Goal: Information Seeking & Learning: Learn about a topic

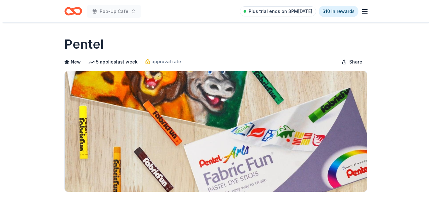
scroll to position [181, 0]
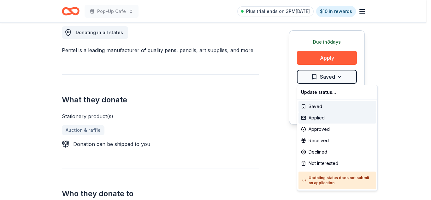
click at [322, 117] on div "Applied" at bounding box center [338, 117] width 78 height 11
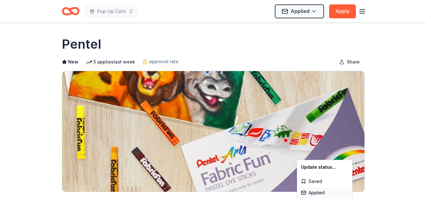
scroll to position [0, 0]
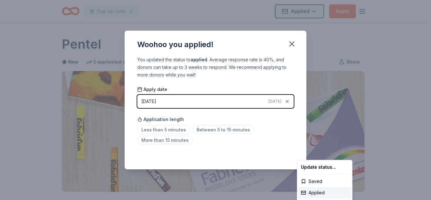
click at [218, 130] on html "Pop-Up Cafe Applied Apply Due in 8 days Share Pentel New 5 applies last week ap…" at bounding box center [215, 100] width 431 height 200
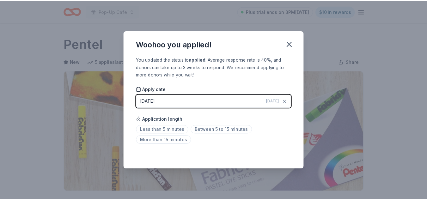
scroll to position [154, 0]
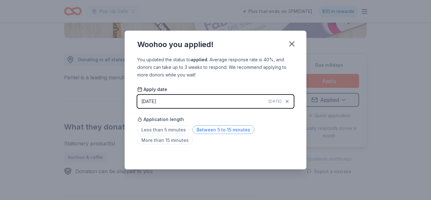
click at [229, 133] on span "Between 5 to 15 minutes" at bounding box center [224, 129] width 62 height 9
click at [293, 44] on icon "button" at bounding box center [292, 43] width 9 height 9
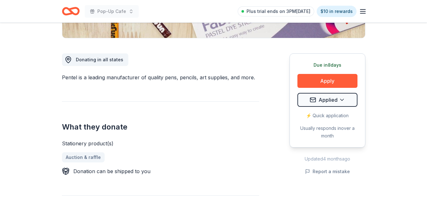
scroll to position [0, 0]
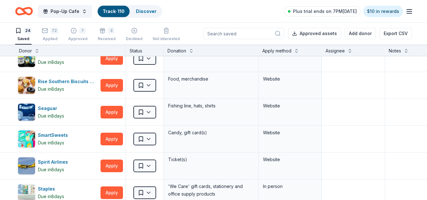
scroll to position [315, 0]
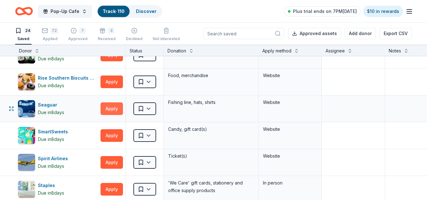
click at [112, 111] on button "Apply" at bounding box center [111, 108] width 22 height 13
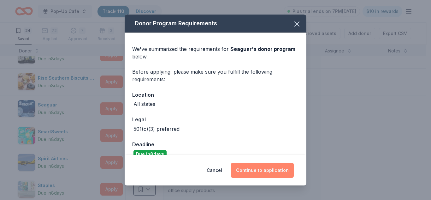
click at [273, 173] on button "Continue to application" at bounding box center [262, 170] width 63 height 15
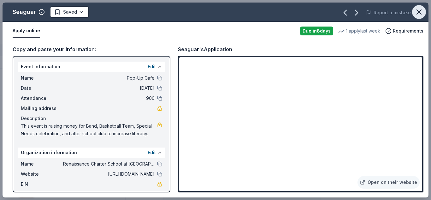
click at [422, 14] on icon "button" at bounding box center [419, 12] width 9 height 9
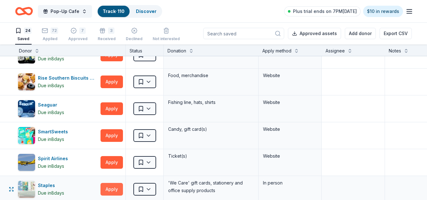
click at [105, 190] on button "Apply" at bounding box center [111, 189] width 22 height 13
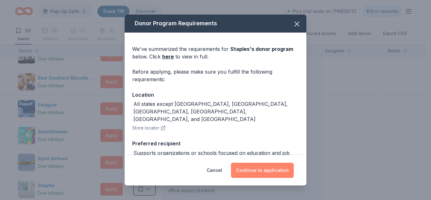
click at [279, 172] on button "Continue to application" at bounding box center [262, 170] width 63 height 15
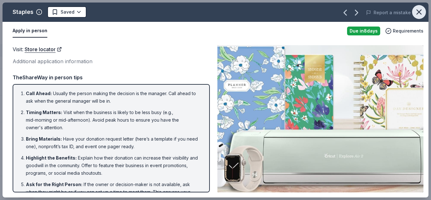
click at [422, 12] on icon "button" at bounding box center [419, 12] width 9 height 9
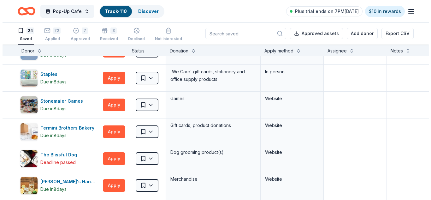
scroll to position [440, 0]
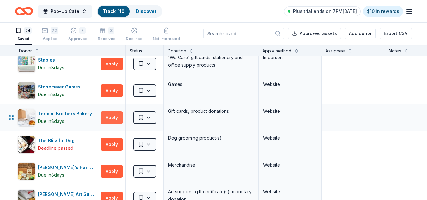
click at [114, 119] on button "Apply" at bounding box center [111, 117] width 22 height 13
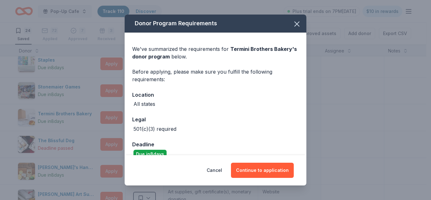
scroll to position [11, 0]
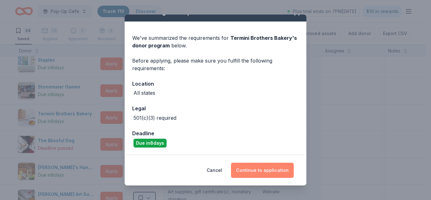
click at [267, 169] on button "Continue to application" at bounding box center [262, 170] width 63 height 15
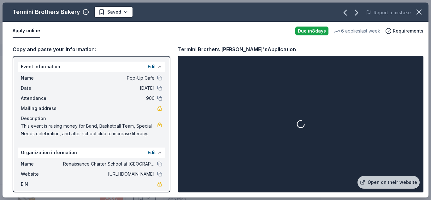
click at [267, 169] on div at bounding box center [300, 124] width 243 height 134
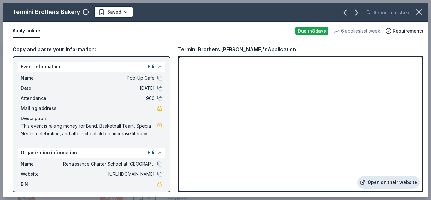
click at [382, 181] on link "Open on their website" at bounding box center [389, 182] width 62 height 13
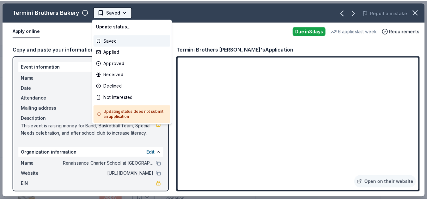
scroll to position [0, 0]
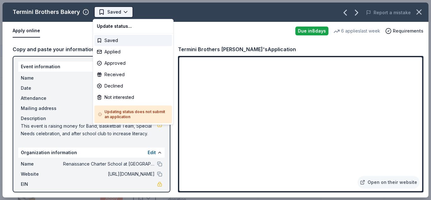
click at [116, 9] on html "Pop-Up Cafe Track · 110 Discover Plus trial ends on 7PM, 10/1 $10 in rewards 24…" at bounding box center [215, 100] width 431 height 200
drag, startPoint x: 118, startPoint y: 58, endPoint x: 128, endPoint y: 52, distance: 11.3
click at [128, 52] on div "Update status... Saved Applied Approved Received Declined Not interested Updati…" at bounding box center [133, 72] width 81 height 106
click at [128, 52] on div "Applied" at bounding box center [133, 51] width 78 height 11
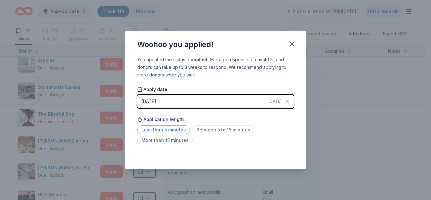
click at [176, 131] on span "Less than 5 minutes" at bounding box center [163, 129] width 53 height 9
click at [293, 46] on icon "button" at bounding box center [292, 43] width 9 height 9
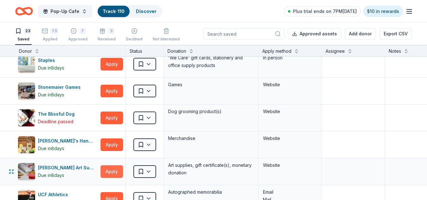
click at [116, 166] on button "Apply" at bounding box center [111, 171] width 22 height 13
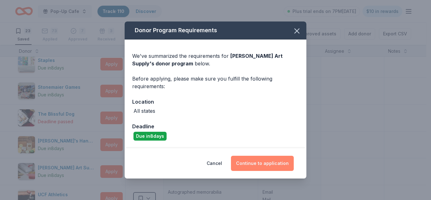
click at [269, 161] on button "Continue to application" at bounding box center [262, 163] width 63 height 15
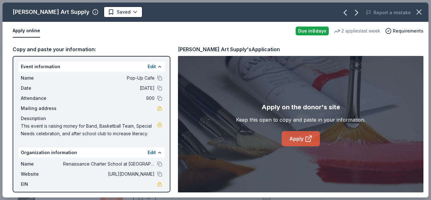
click at [304, 141] on link "Apply" at bounding box center [301, 138] width 38 height 15
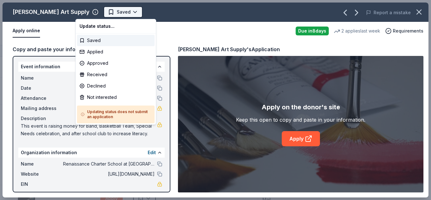
click at [106, 16] on html "Pop-Up Cafe Track · 110 Discover Plus trial ends on 7PM, 10/1 $10 in rewards 23…" at bounding box center [215, 100] width 431 height 200
click at [102, 54] on div "Applied" at bounding box center [116, 51] width 78 height 11
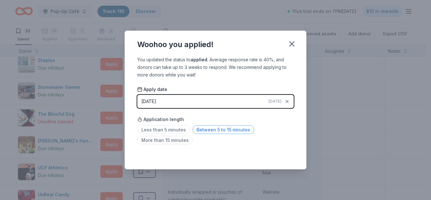
click at [224, 131] on span "Between 5 to 15 minutes" at bounding box center [224, 129] width 62 height 9
click at [292, 42] on icon "button" at bounding box center [292, 43] width 9 height 9
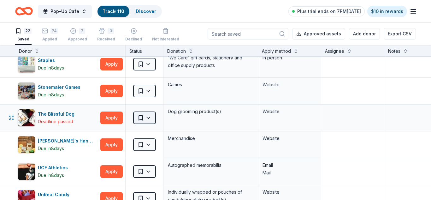
click at [147, 122] on html "Pop-Up Cafe Track · 110 Discover Plus trial ends on 7PM, 10/1 $10 in rewards 22…" at bounding box center [215, 100] width 431 height 200
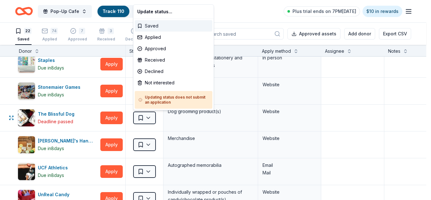
click at [155, 25] on div "Saved" at bounding box center [174, 25] width 78 height 11
click at [152, 115] on html "Pop-Up Cafe Track · 110 Discover Plus trial ends on 7PM, 10/1 $10 in rewards 22…" at bounding box center [215, 100] width 431 height 200
click at [168, 83] on div "Not interested" at bounding box center [174, 82] width 78 height 11
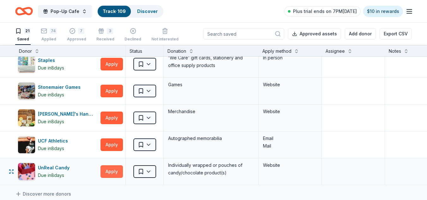
click at [112, 171] on button "Apply" at bounding box center [111, 171] width 22 height 13
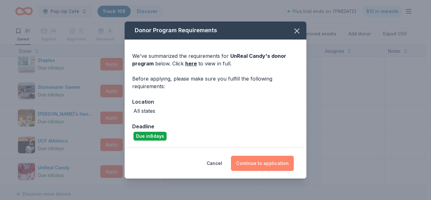
click at [275, 164] on button "Continue to application" at bounding box center [262, 163] width 63 height 15
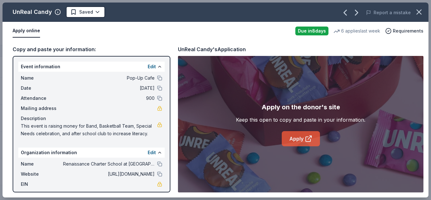
click at [304, 140] on link "Apply" at bounding box center [301, 138] width 38 height 15
click at [423, 13] on icon "button" at bounding box center [419, 12] width 9 height 9
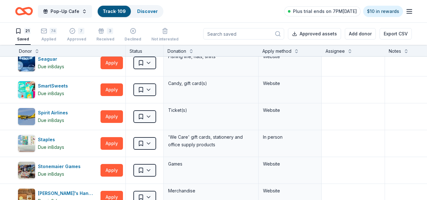
scroll to position [359, 0]
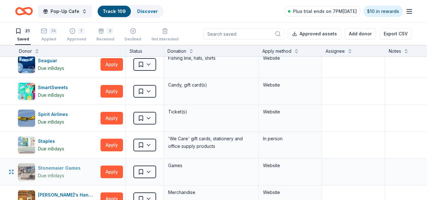
click at [60, 166] on div "Stonemaier Games" at bounding box center [60, 168] width 45 height 8
click at [114, 92] on button "Apply" at bounding box center [111, 91] width 22 height 13
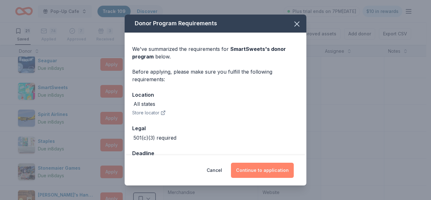
click at [258, 173] on button "Continue to application" at bounding box center [262, 170] width 63 height 15
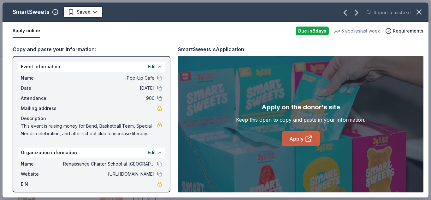
click at [308, 135] on icon at bounding box center [309, 139] width 8 height 8
click at [292, 140] on link "Apply" at bounding box center [301, 138] width 38 height 15
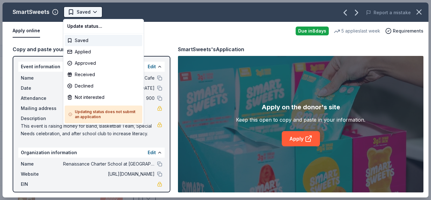
click at [96, 9] on html "Pop-Up Cafe Track · 109 Discover Plus trial ends on 7PM, 10/1 $10 in rewards 21…" at bounding box center [215, 100] width 431 height 200
click at [83, 55] on div "Applied" at bounding box center [104, 51] width 78 height 11
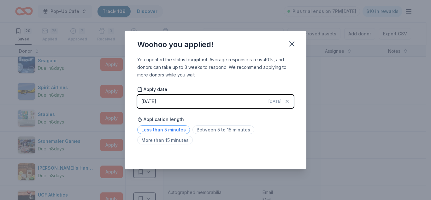
click at [178, 129] on span "Less than 5 minutes" at bounding box center [163, 129] width 53 height 9
click at [293, 46] on icon "button" at bounding box center [292, 43] width 9 height 9
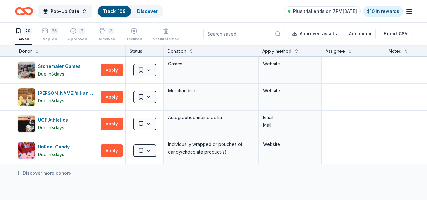
scroll to position [433, 0]
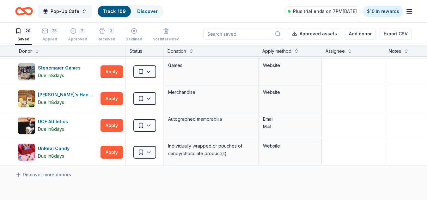
click at [20, 35] on div "20 Saved" at bounding box center [23, 35] width 16 height 14
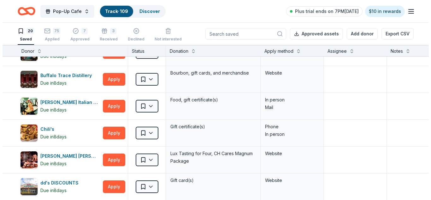
scroll to position [0, 0]
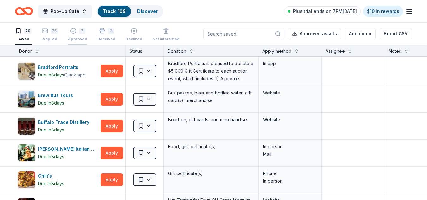
click at [69, 35] on div "7 Approved" at bounding box center [77, 35] width 19 height 14
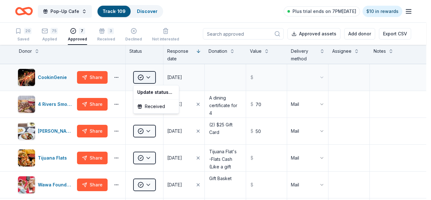
click at [151, 77] on html "Pop-Up Cafe Track · 109 Discover Plus trial ends on 7PM, 10/1 $10 in rewards 20…" at bounding box center [215, 100] width 431 height 200
click at [152, 105] on div "Received" at bounding box center [156, 106] width 43 height 11
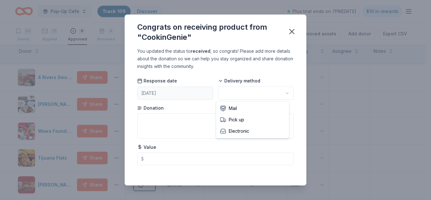
click at [236, 94] on html "Pop-Up Cafe Track · 109 Discover Plus trial ends on 7PM, 10/1 $10 in rewards 20…" at bounding box center [215, 100] width 431 height 200
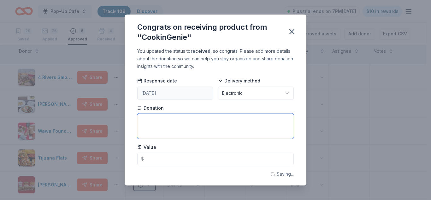
click at [191, 130] on textarea at bounding box center [215, 125] width 157 height 25
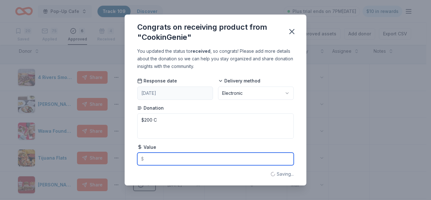
click at [193, 163] on input "text" at bounding box center [215, 159] width 157 height 13
type textarea "$200 Credit"
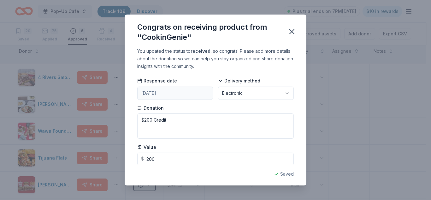
type input "200.00"
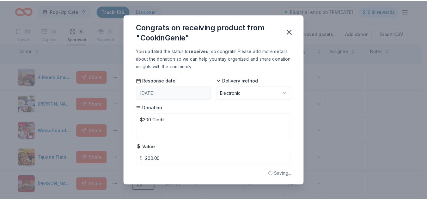
scroll to position [3, 0]
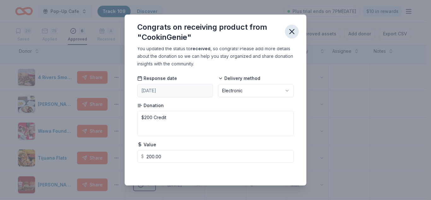
click at [292, 34] on icon "button" at bounding box center [292, 31] width 9 height 9
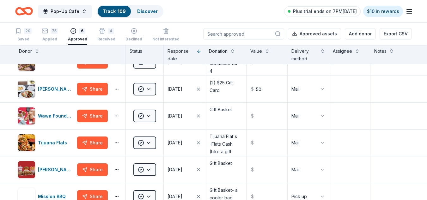
scroll to position [0, 0]
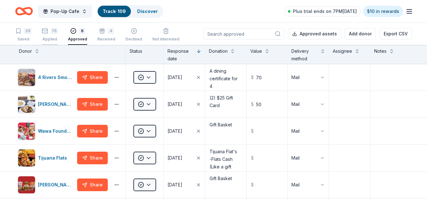
click at [46, 36] on div "75 Applied" at bounding box center [50, 35] width 16 height 14
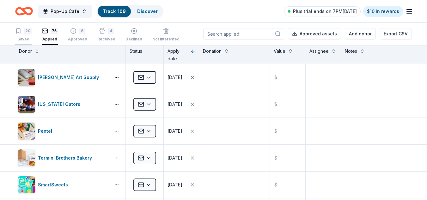
click at [31, 37] on div "Saved" at bounding box center [23, 39] width 16 height 5
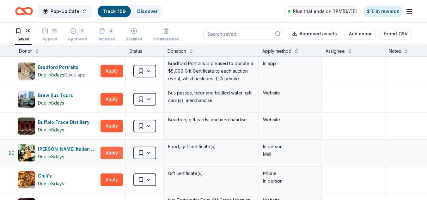
click at [104, 153] on button "Apply" at bounding box center [111, 153] width 22 height 13
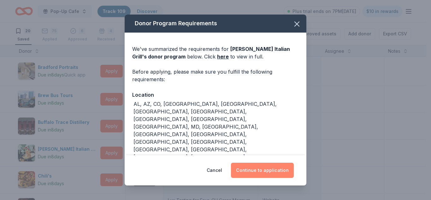
click at [261, 174] on button "Continue to application" at bounding box center [262, 170] width 63 height 15
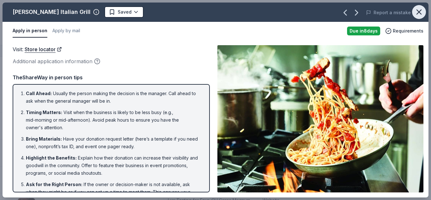
click at [420, 8] on icon "button" at bounding box center [419, 12] width 9 height 9
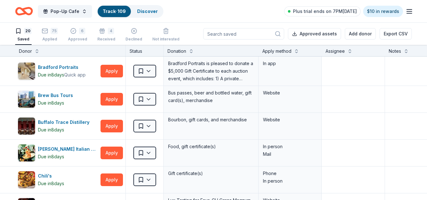
click at [420, 8] on div "Pop-Up Cafe Track · 109 Discover Plus trial ends on 7PM, 10/1 $10 in rewards" at bounding box center [213, 11] width 427 height 22
click at [144, 9] on link "Discover" at bounding box center [147, 11] width 21 height 5
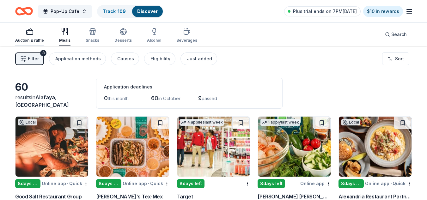
click at [32, 36] on div "Auction & raffle" at bounding box center [29, 35] width 29 height 15
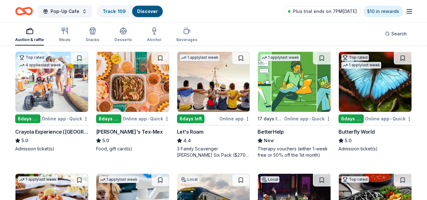
scroll to position [69, 0]
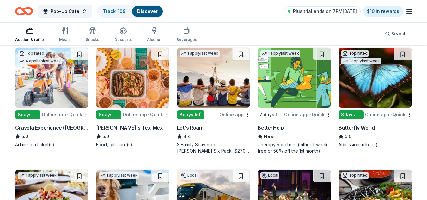
click at [382, 73] on img at bounding box center [375, 78] width 73 height 60
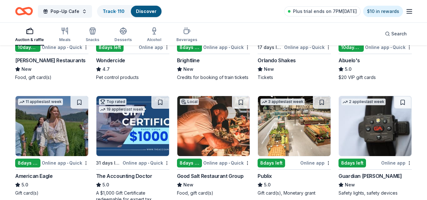
scroll to position [276, 0]
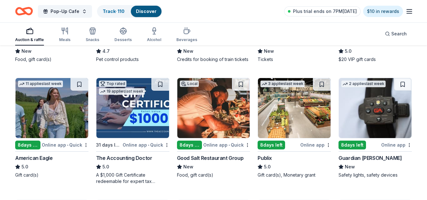
click at [376, 114] on img at bounding box center [375, 108] width 73 height 60
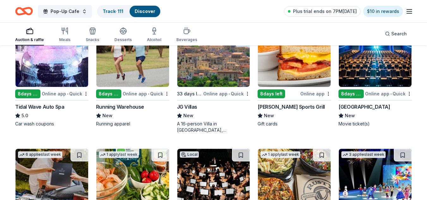
scroll to position [794, 0]
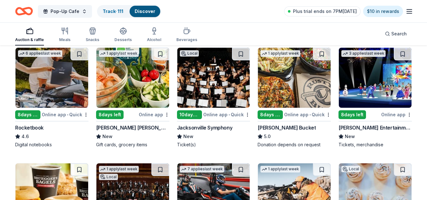
click at [65, 68] on img at bounding box center [51, 78] width 73 height 60
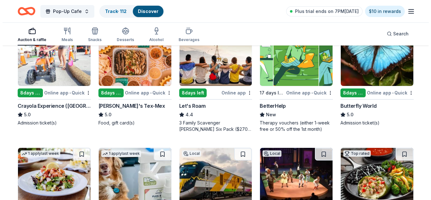
scroll to position [0, 0]
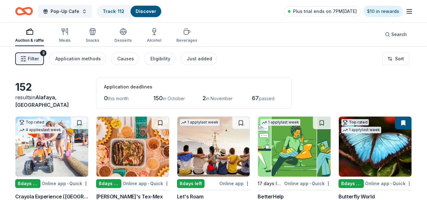
click at [30, 93] on div "152" at bounding box center [51, 87] width 73 height 13
click at [34, 93] on div "152" at bounding box center [51, 87] width 73 height 13
click at [33, 61] on span "Filter" at bounding box center [33, 59] width 11 height 8
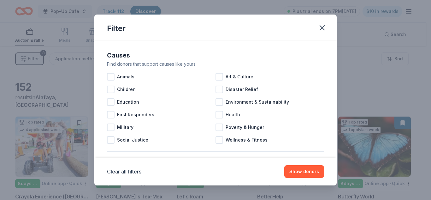
drag, startPoint x: 330, startPoint y: 66, endPoint x: 335, endPoint y: 65, distance: 4.9
click at [335, 65] on div "Causes Find donors that support causes like yours. Animals Art & Culture Childr…" at bounding box center [215, 98] width 243 height 117
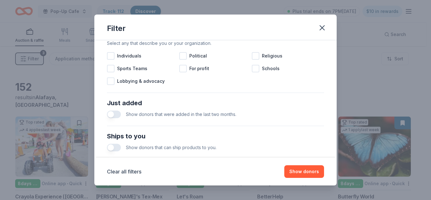
scroll to position [195, 0]
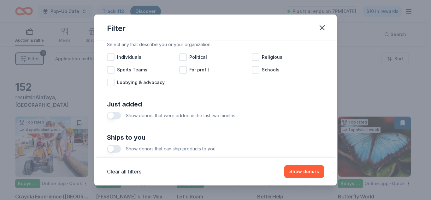
click at [209, 115] on span "Show donors that were added in the last two months." at bounding box center [181, 115] width 111 height 5
click at [114, 115] on button "button" at bounding box center [114, 116] width 14 height 8
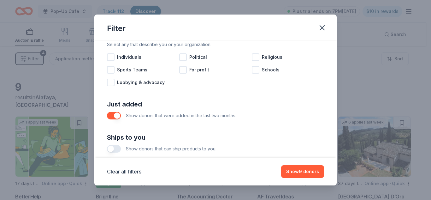
click at [116, 116] on button "button" at bounding box center [114, 116] width 14 height 8
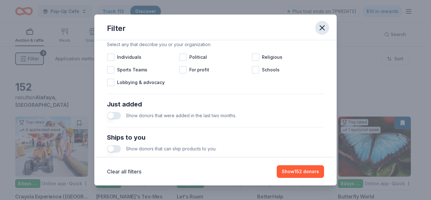
click at [324, 32] on icon "button" at bounding box center [322, 27] width 9 height 9
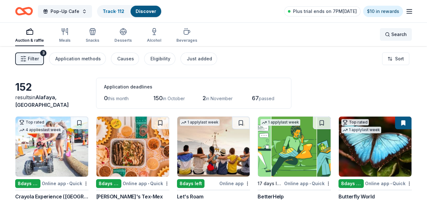
click at [391, 35] on div "Search" at bounding box center [396, 35] width 22 height 8
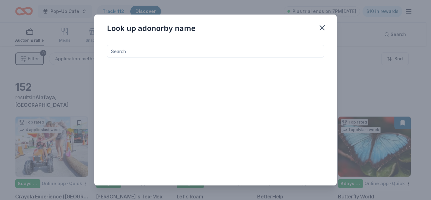
click at [171, 51] on input at bounding box center [215, 51] width 217 height 13
type input "k"
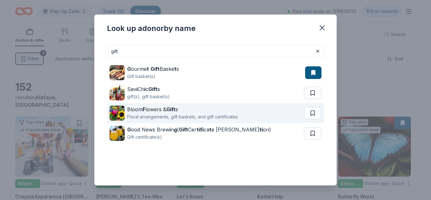
click at [172, 108] on strong "Gift" at bounding box center [170, 109] width 9 height 6
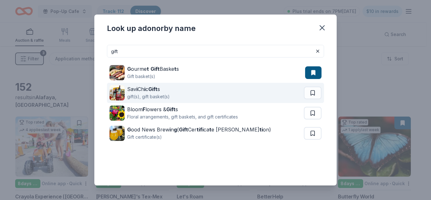
click at [153, 87] on strong "Gift" at bounding box center [152, 89] width 9 height 6
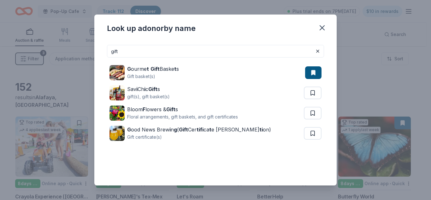
drag, startPoint x: 128, startPoint y: 53, endPoint x: 85, endPoint y: 58, distance: 43.6
click at [85, 58] on div "Look up a donor by name gift G ourme t Gift Baske t s Gift basket(s) Sav i Ch i…" at bounding box center [215, 100] width 431 height 200
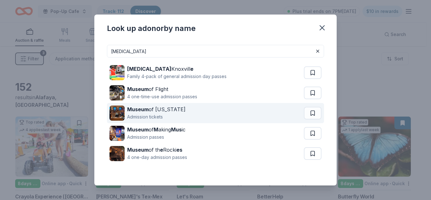
click at [230, 113] on div "Museum of Idaho Admission tickets" at bounding box center [207, 113] width 195 height 20
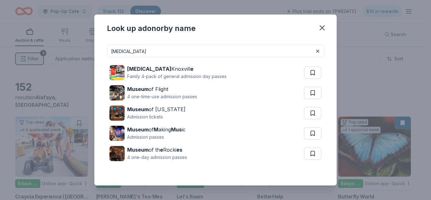
click at [184, 50] on input "muse" at bounding box center [215, 51] width 217 height 13
drag, startPoint x: 184, startPoint y: 50, endPoint x: 75, endPoint y: 48, distance: 108.3
click at [75, 48] on div "Look up a donor by name muse Muse Knoxvill e Family 4-pack of general admission…" at bounding box center [215, 100] width 431 height 200
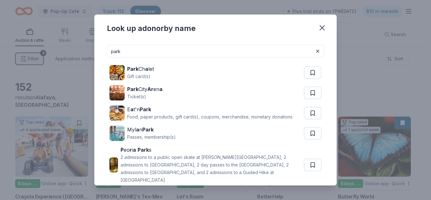
drag, startPoint x: 154, startPoint y: 48, endPoint x: 51, endPoint y: 34, distance: 104.2
click at [51, 34] on div "Look up a donor by name park Park Ch a let Gift card(s) Park City Ar en a Ticke…" at bounding box center [215, 100] width 431 height 200
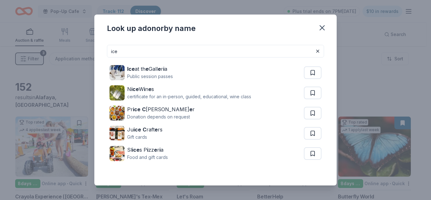
drag, startPoint x: 153, startPoint y: 51, endPoint x: 50, endPoint y: 69, distance: 104.5
click at [50, 69] on div "Look up a donor by name ice Ice at th e Gall e r i a Public session passes N ic…" at bounding box center [215, 100] width 431 height 200
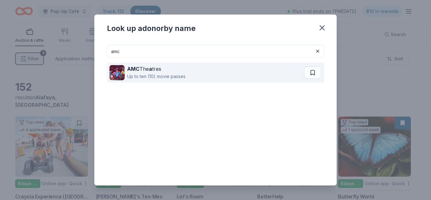
click at [173, 80] on div "Up to ten (10) movie passes" at bounding box center [156, 77] width 58 height 8
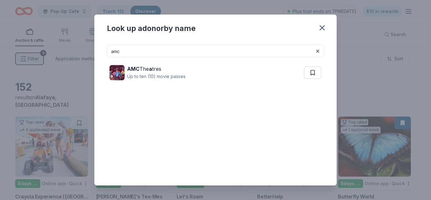
drag, startPoint x: 158, startPoint y: 48, endPoint x: 11, endPoint y: 43, distance: 146.9
click at [11, 43] on div "Look up a donor by name amc AMC The a tres Up to ten (10) movie passes" at bounding box center [215, 100] width 431 height 200
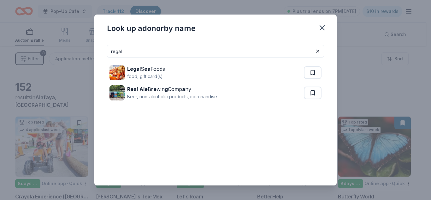
drag, startPoint x: 212, startPoint y: 53, endPoint x: 138, endPoint y: 52, distance: 73.3
click at [138, 52] on input "regal" at bounding box center [215, 51] width 217 height 13
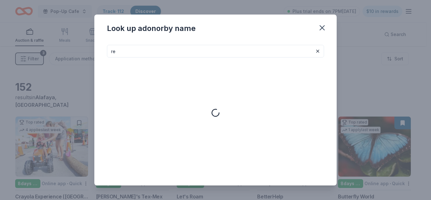
type input "r"
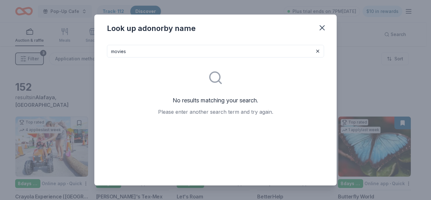
drag, startPoint x: 159, startPoint y: 54, endPoint x: 43, endPoint y: 54, distance: 116.2
click at [43, 54] on div "Look up a donor by name movies No results matching your search. Please enter an…" at bounding box center [215, 100] width 431 height 200
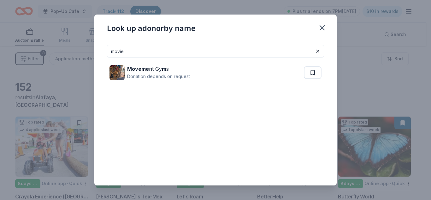
drag, startPoint x: 134, startPoint y: 55, endPoint x: 23, endPoint y: 48, distance: 111.1
click at [23, 48] on div "Look up a donor by name movie Moveme nt Gy m s Donation depends on request" at bounding box center [215, 100] width 431 height 200
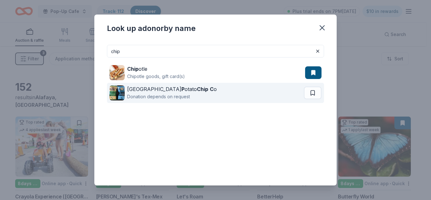
click at [168, 91] on div "Great Lakes P otato Chip C o" at bounding box center [172, 89] width 90 height 8
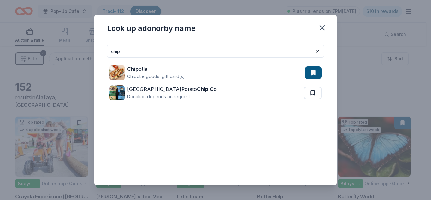
click at [154, 49] on input "chip" at bounding box center [215, 51] width 217 height 13
drag, startPoint x: 154, startPoint y: 49, endPoint x: 32, endPoint y: 32, distance: 123.0
click at [32, 32] on div "Look up a donor by name chip Chip otle Chipotle goods, gift card(s) Great Lakes…" at bounding box center [215, 100] width 431 height 200
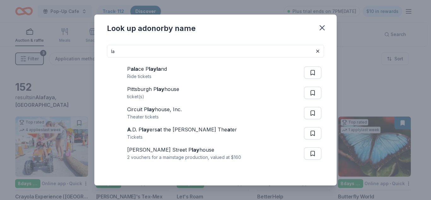
type input "l"
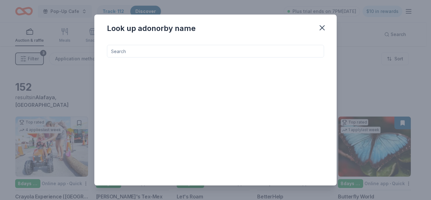
click at [161, 51] on input at bounding box center [215, 51] width 217 height 13
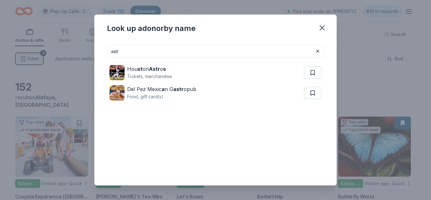
type input "astr"
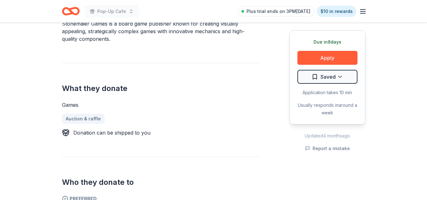
scroll to position [214, 0]
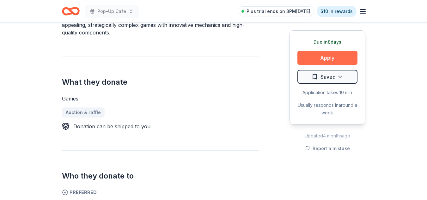
click at [327, 59] on button "Apply" at bounding box center [327, 58] width 60 height 14
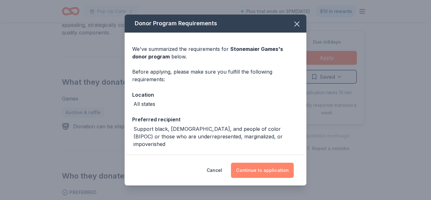
click at [274, 173] on button "Continue to application" at bounding box center [262, 170] width 63 height 15
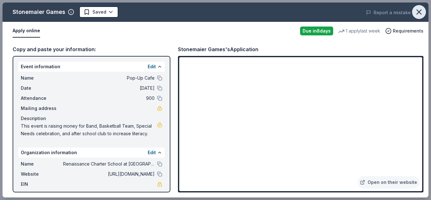
click at [424, 8] on button "button" at bounding box center [419, 12] width 14 height 14
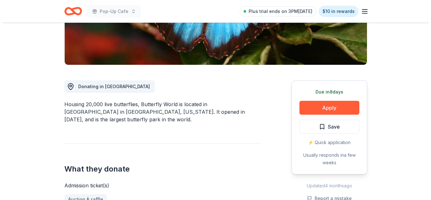
scroll to position [117, 0]
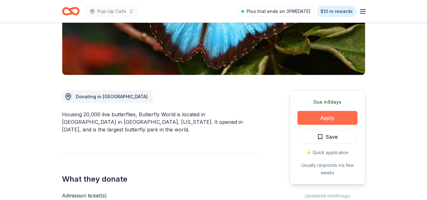
click at [332, 123] on button "Apply" at bounding box center [327, 118] width 60 height 14
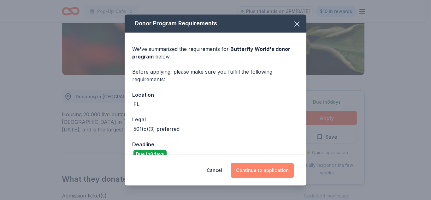
click at [268, 173] on button "Continue to application" at bounding box center [262, 170] width 63 height 15
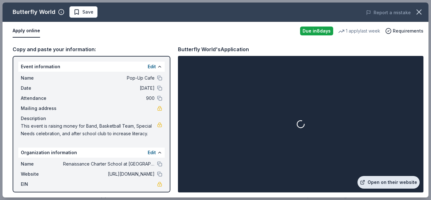
click at [396, 181] on link "Open on their website" at bounding box center [389, 182] width 62 height 13
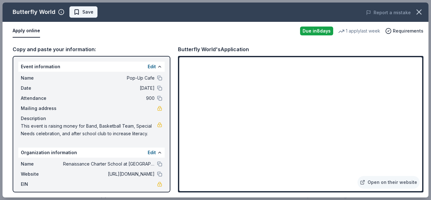
click at [84, 12] on span "Save" at bounding box center [87, 12] width 11 height 8
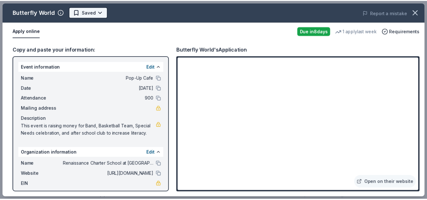
scroll to position [0, 0]
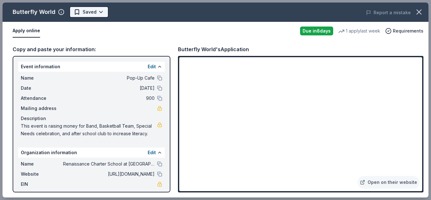
click at [101, 10] on body "Pop-Up Cafe Plus trial ends on 3PM, 10/1 $10 in rewards Due in 8 days Share But…" at bounding box center [213, 100] width 427 height 200
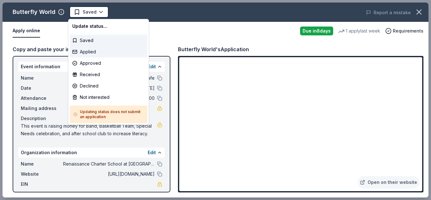
click at [95, 49] on div "Applied" at bounding box center [109, 51] width 78 height 11
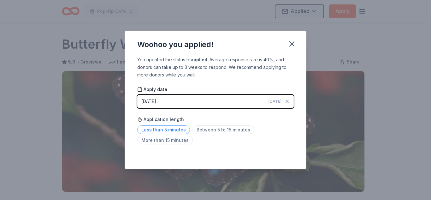
click at [174, 129] on span "Less than 5 minutes" at bounding box center [163, 129] width 53 height 9
click at [293, 46] on icon "button" at bounding box center [292, 43] width 9 height 9
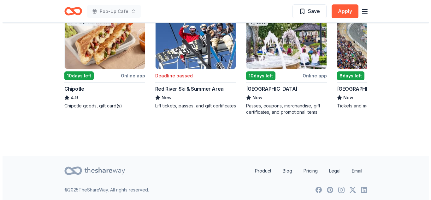
scroll to position [668, 0]
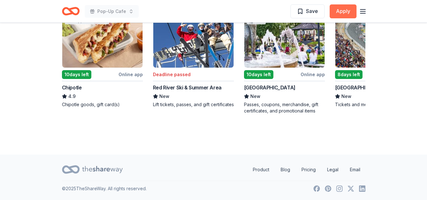
click at [340, 7] on button "Apply" at bounding box center [342, 11] width 27 height 14
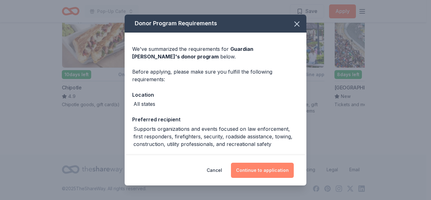
click at [269, 171] on button "Continue to application" at bounding box center [262, 170] width 63 height 15
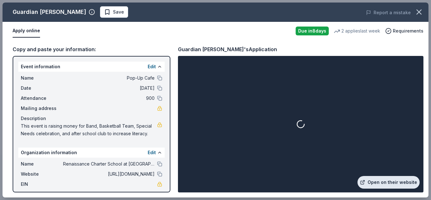
click at [391, 184] on link "Open on their website" at bounding box center [389, 182] width 62 height 13
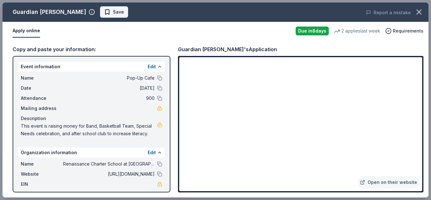
click at [100, 16] on button "Save" at bounding box center [114, 11] width 28 height 11
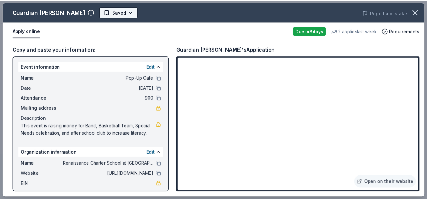
scroll to position [0, 0]
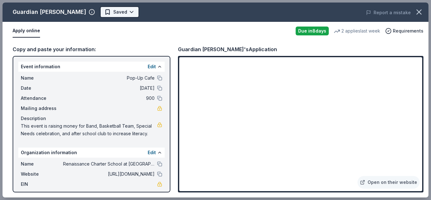
click at [119, 15] on body "Pop-Up Cafe Saved Apply Due [DATE] Share Guardian Angel Device New 2 applies la…" at bounding box center [213, 100] width 427 height 200
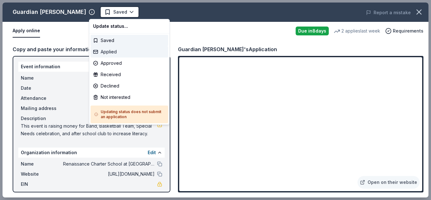
click at [112, 53] on div "Applied" at bounding box center [130, 51] width 78 height 11
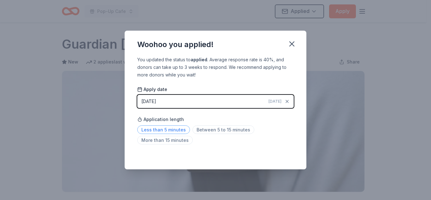
click at [175, 131] on span "Less than 5 minutes" at bounding box center [163, 129] width 53 height 9
click at [293, 46] on icon "button" at bounding box center [292, 43] width 9 height 9
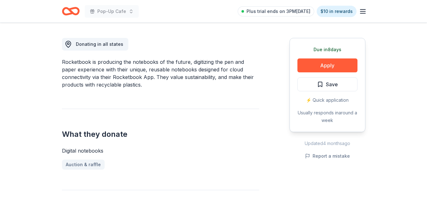
scroll to position [168, 0]
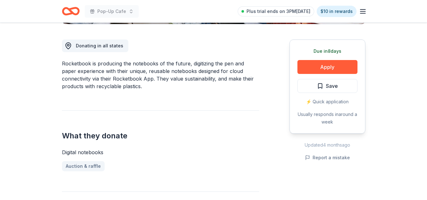
click at [339, 59] on div "Due [DATE] Apply Save ⚡️ Quick application Usually responds in around a week" at bounding box center [327, 86] width 76 height 94
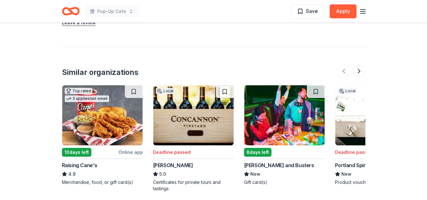
scroll to position [780, 0]
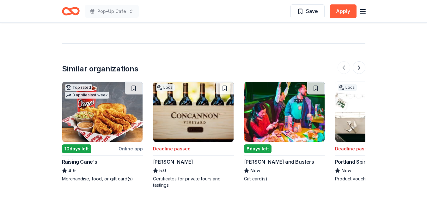
click at [97, 119] on img at bounding box center [102, 112] width 80 height 60
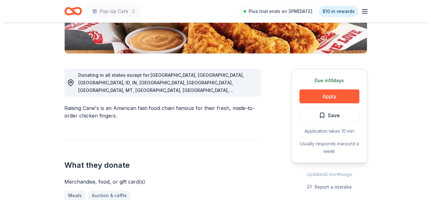
scroll to position [148, 0]
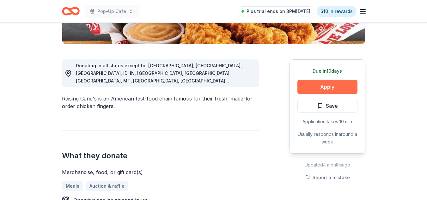
click at [326, 87] on button "Apply" at bounding box center [327, 87] width 60 height 14
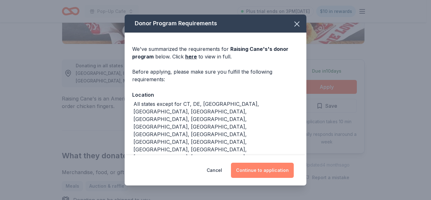
click at [270, 171] on button "Continue to application" at bounding box center [262, 170] width 63 height 15
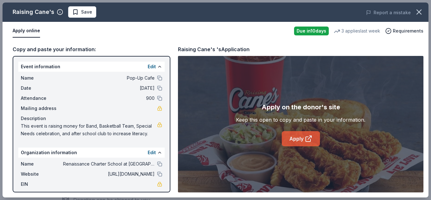
click at [305, 144] on link "Apply" at bounding box center [301, 138] width 38 height 15
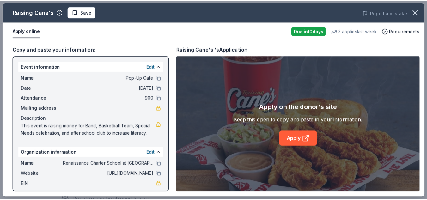
scroll to position [37, 0]
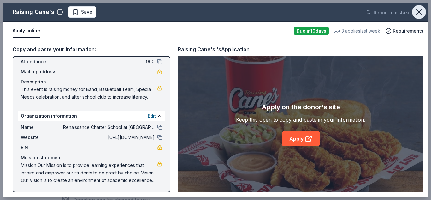
click at [418, 10] on icon "button" at bounding box center [419, 12] width 4 height 4
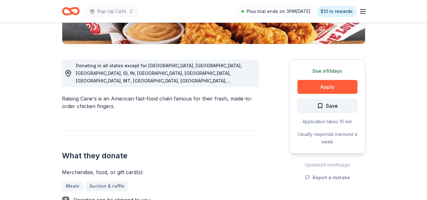
click at [318, 104] on span "Save" at bounding box center [327, 106] width 21 height 8
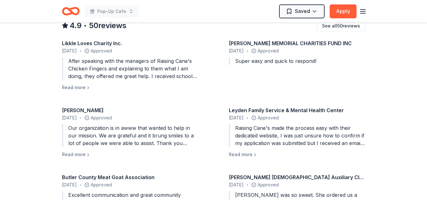
scroll to position [688, 0]
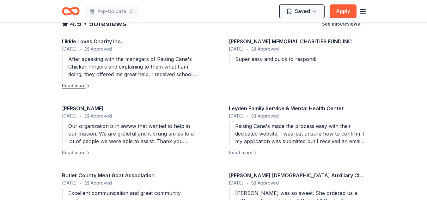
click at [83, 82] on button "Read more" at bounding box center [76, 86] width 29 height 8
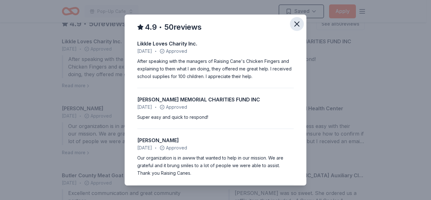
click at [297, 27] on button "button" at bounding box center [297, 24] width 14 height 14
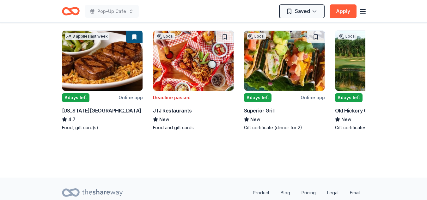
scroll to position [924, 0]
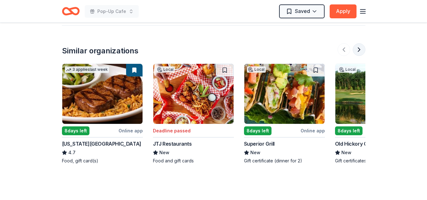
click at [357, 43] on button at bounding box center [358, 49] width 13 height 13
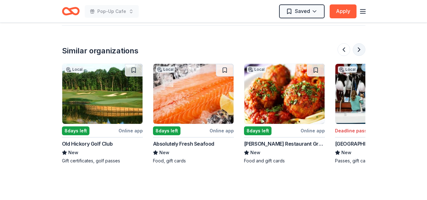
click at [357, 43] on button at bounding box center [358, 49] width 13 height 13
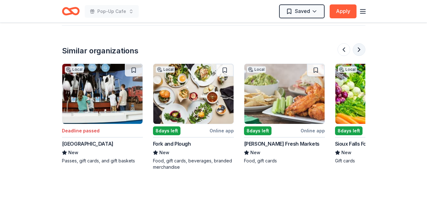
click at [357, 43] on button at bounding box center [358, 49] width 13 height 13
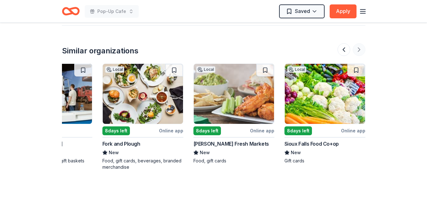
click at [357, 43] on div at bounding box center [351, 49] width 28 height 13
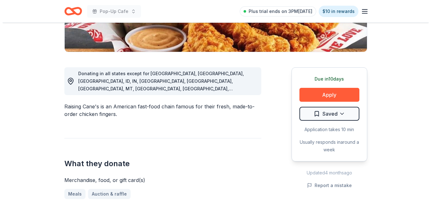
scroll to position [111, 0]
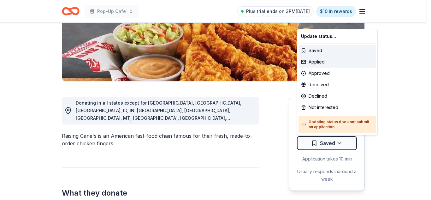
click at [324, 63] on div "Applied" at bounding box center [338, 61] width 78 height 11
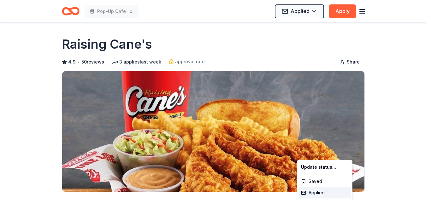
scroll to position [0, 0]
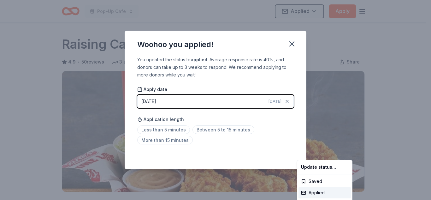
click at [176, 129] on html "Pop-Up Cafe Applied Apply Due in 10 days Share Raising Cane's 4.9 • 50 reviews …" at bounding box center [215, 100] width 431 height 200
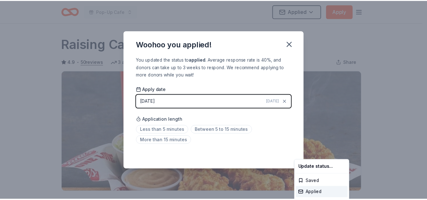
scroll to position [154, 0]
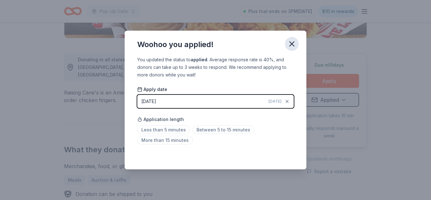
click at [292, 44] on icon "button" at bounding box center [292, 44] width 4 height 4
